Goal: Transaction & Acquisition: Obtain resource

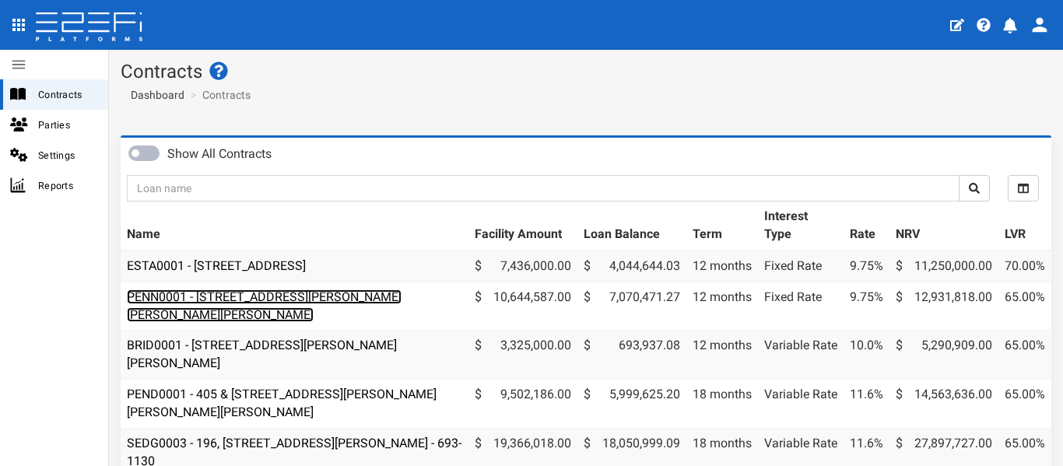
click at [321, 298] on link "PENN0001 - 206 Graham Road, Bridgeman Downs - 693-1185" at bounding box center [264, 305] width 275 height 33
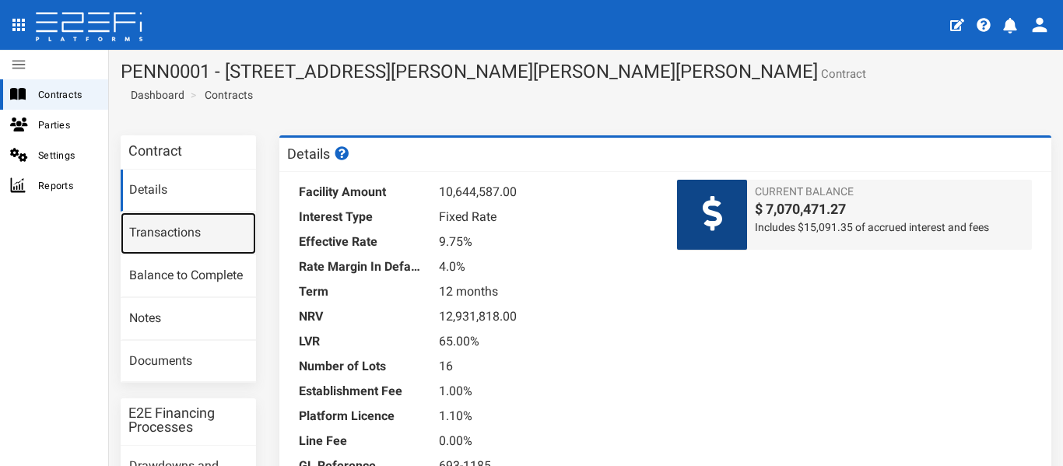
click at [179, 245] on link "Transactions" at bounding box center [188, 233] width 135 height 42
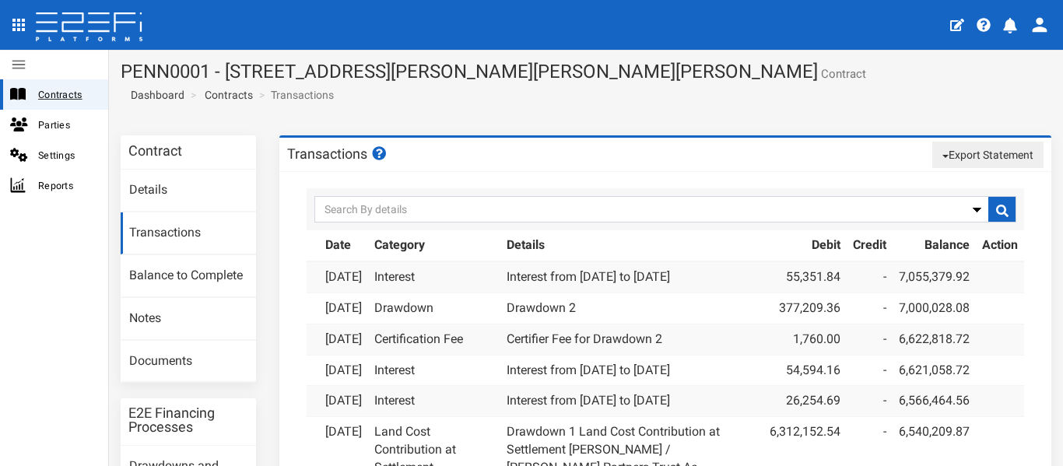
click at [45, 89] on span "Contracts" at bounding box center [67, 95] width 58 height 18
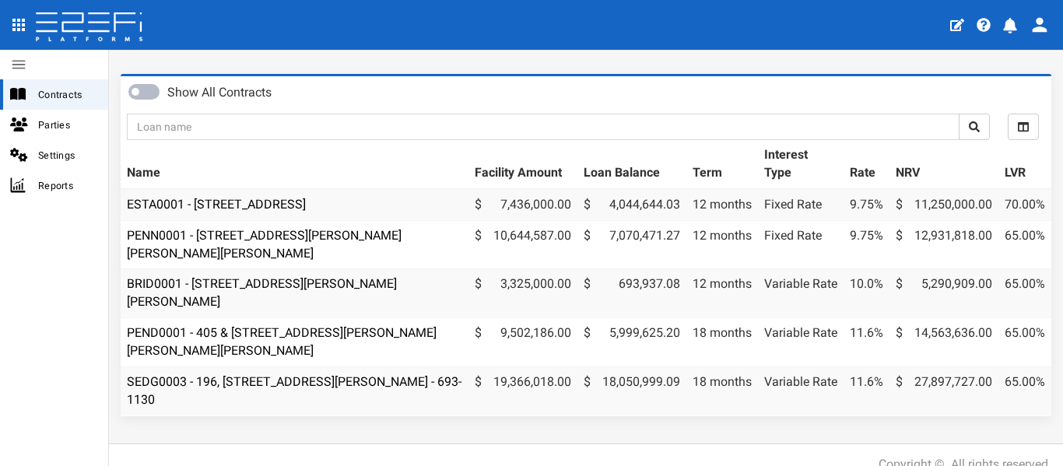
scroll to position [92, 0]
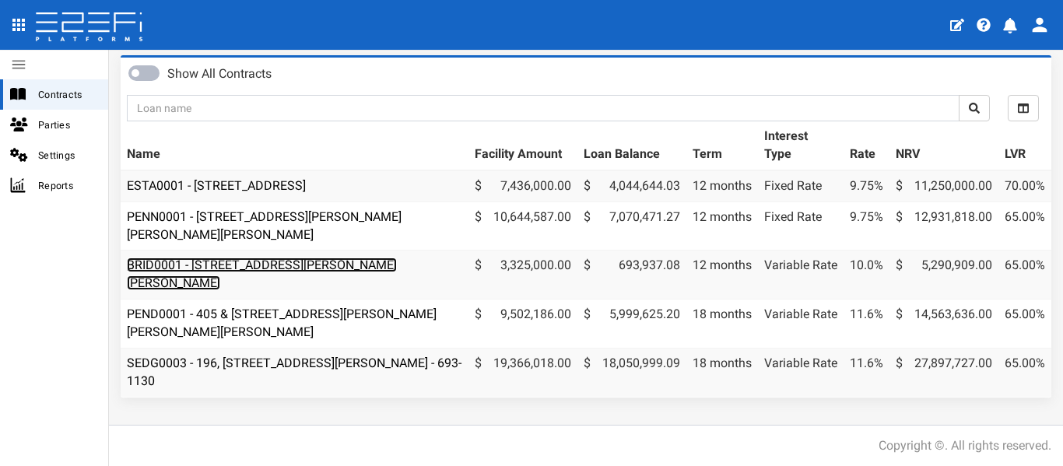
click at [357, 258] on link "BRID0001 - [STREET_ADDRESS][PERSON_NAME][PERSON_NAME]" at bounding box center [262, 274] width 270 height 33
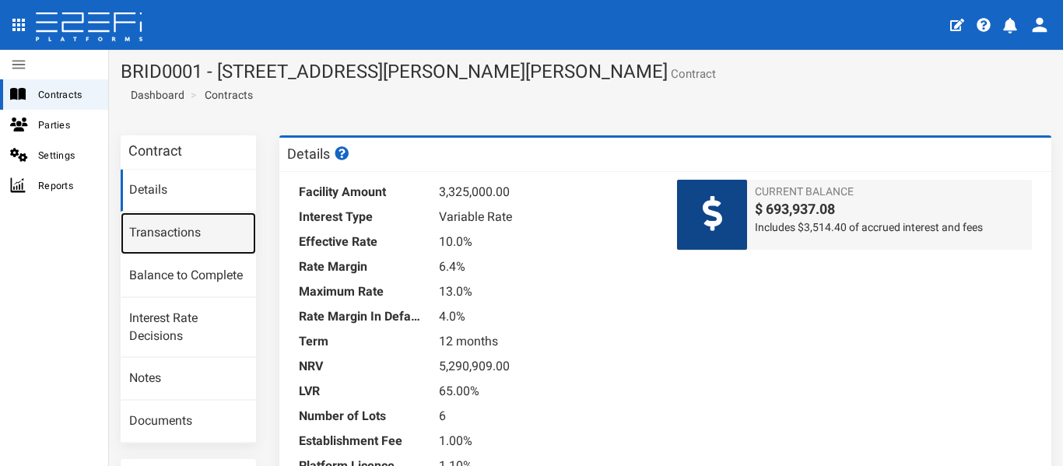
click at [196, 230] on link "Transactions" at bounding box center [188, 233] width 135 height 42
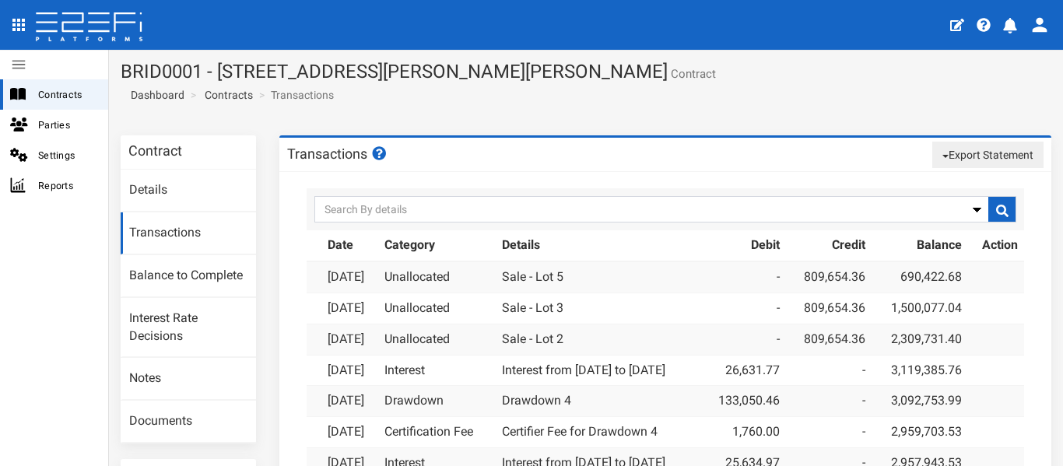
scroll to position [78, 0]
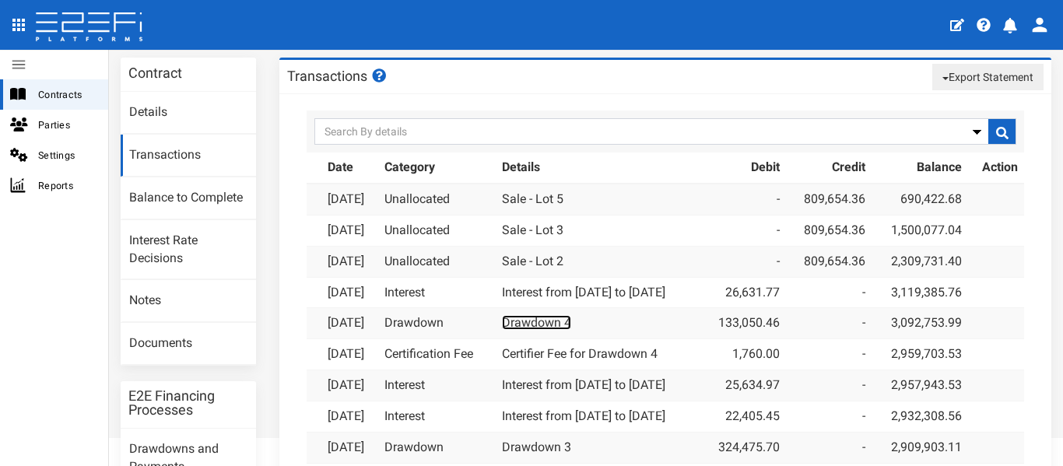
click at [533, 326] on link "Drawdown 4" at bounding box center [536, 322] width 69 height 15
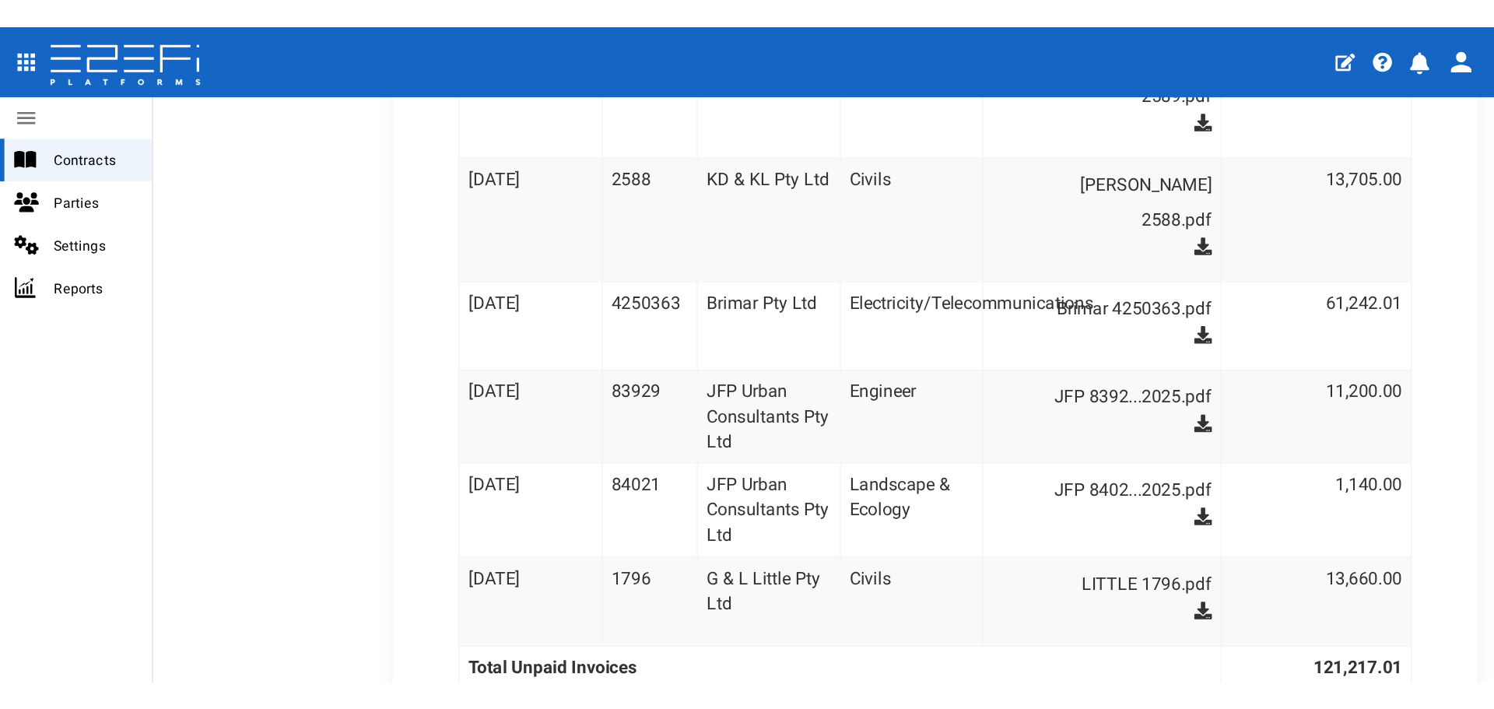
scroll to position [999, 0]
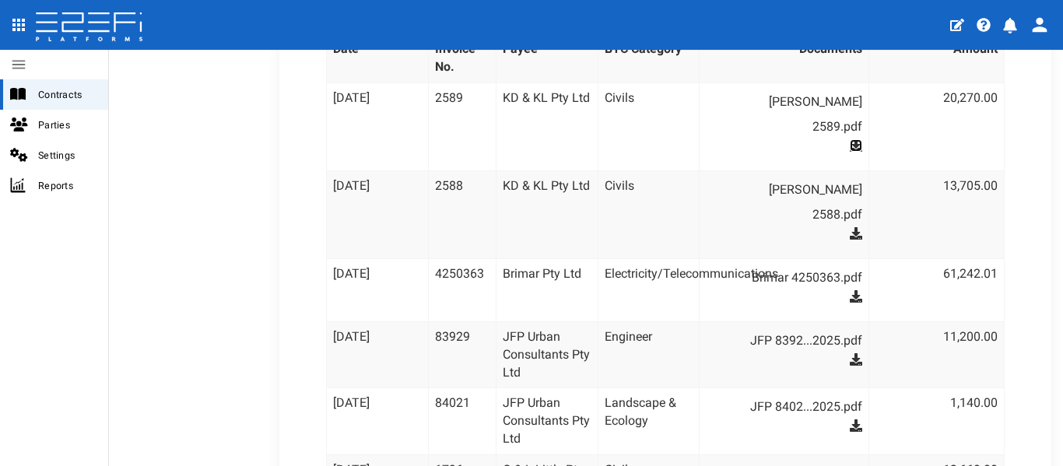
click at [850, 139] on icon at bounding box center [856, 145] width 12 height 12
